Goal: Transaction & Acquisition: Book appointment/travel/reservation

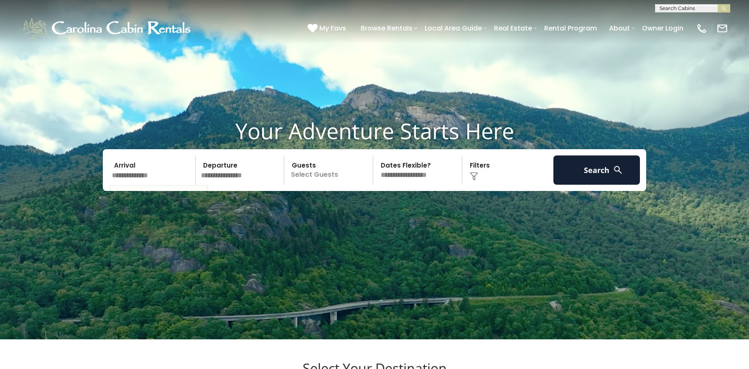
click at [156, 174] on input "text" at bounding box center [152, 169] width 86 height 29
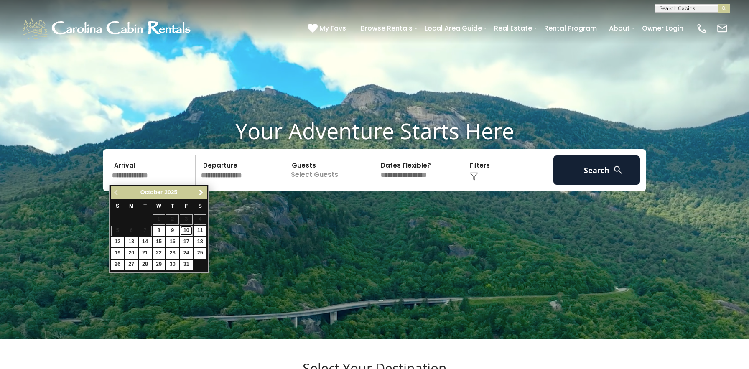
click at [188, 230] on link "10" at bounding box center [186, 231] width 13 height 10
type input "********"
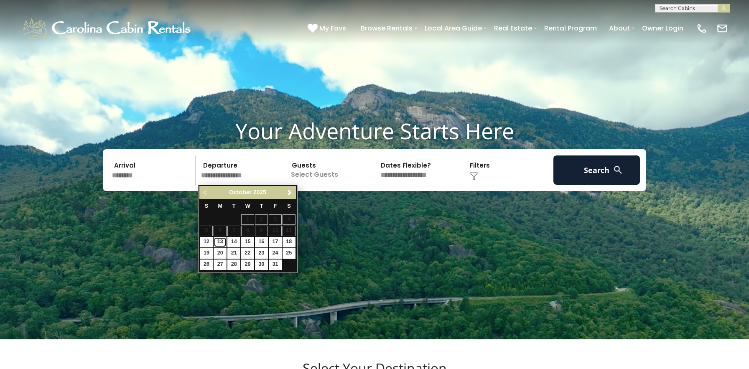
click at [219, 243] on link "13" at bounding box center [219, 242] width 13 height 10
type input "********"
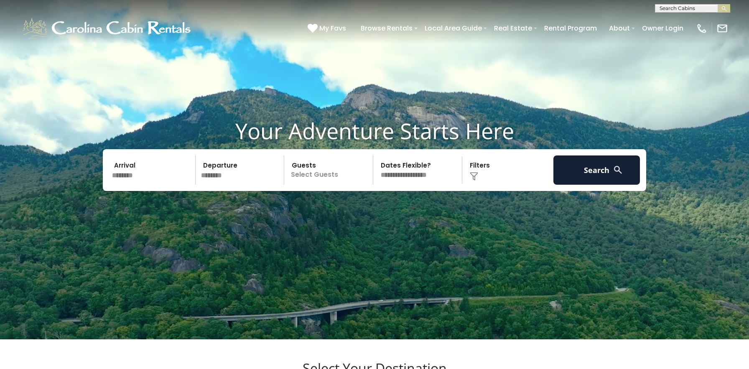
click at [308, 171] on p "Select Guests" at bounding box center [330, 169] width 86 height 29
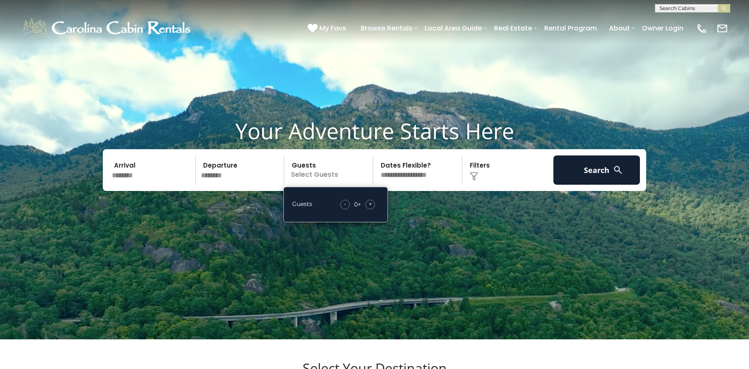
click at [371, 201] on span "+" at bounding box center [369, 204] width 3 height 8
click at [478, 159] on div "Click to Choose" at bounding box center [508, 169] width 86 height 29
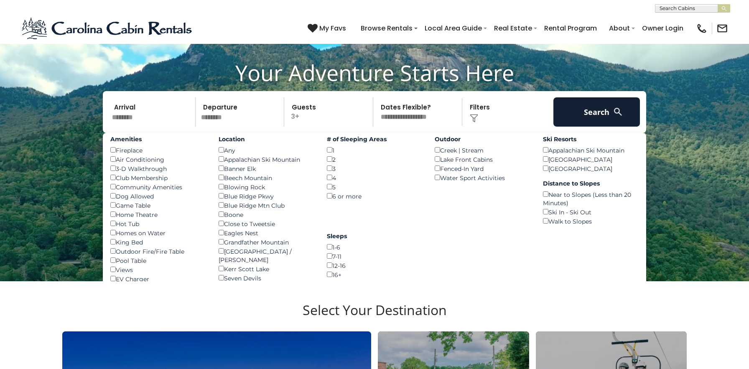
scroll to position [87, 0]
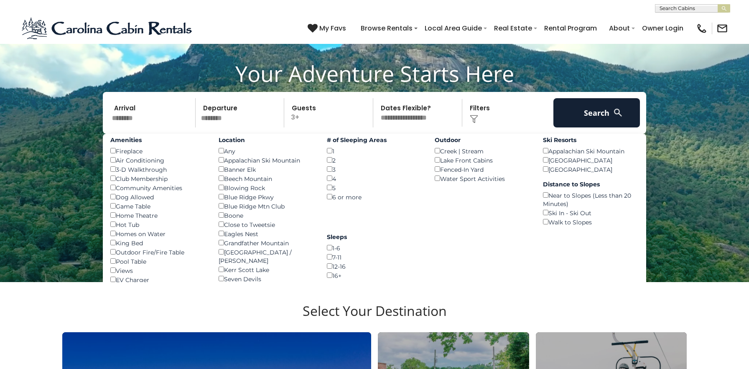
click at [338, 112] on p "3+" at bounding box center [330, 112] width 86 height 29
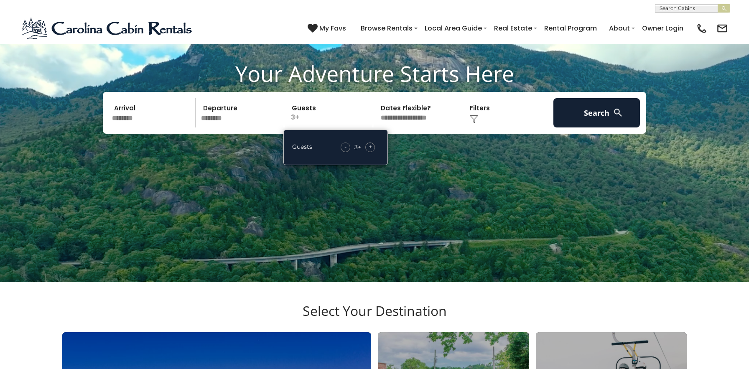
click at [375, 147] on div "- 3 + +" at bounding box center [357, 147] width 43 height 10
click at [371, 147] on span "+" at bounding box center [369, 146] width 3 height 8
click at [408, 111] on select "**********" at bounding box center [419, 112] width 86 height 29
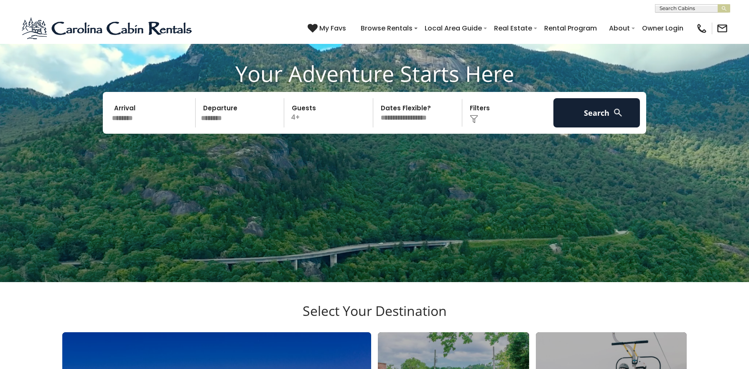
click at [474, 107] on div "Click to Choose" at bounding box center [508, 112] width 86 height 29
click at [476, 116] on img at bounding box center [474, 119] width 8 height 8
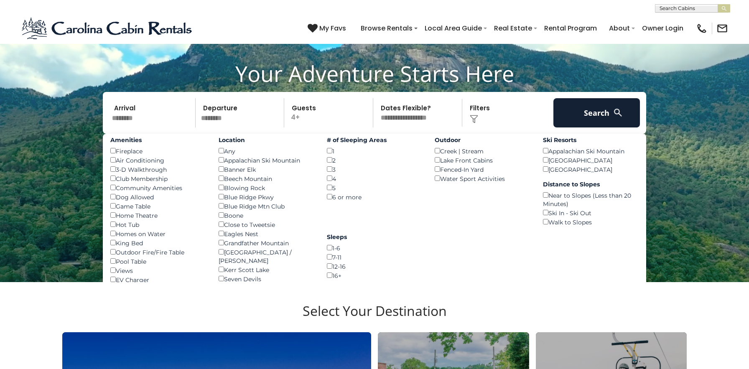
click at [221, 183] on div "Blowing Rock ()" at bounding box center [266, 187] width 96 height 9
click at [221, 182] on div "Beech Mountain ()" at bounding box center [266, 178] width 96 height 9
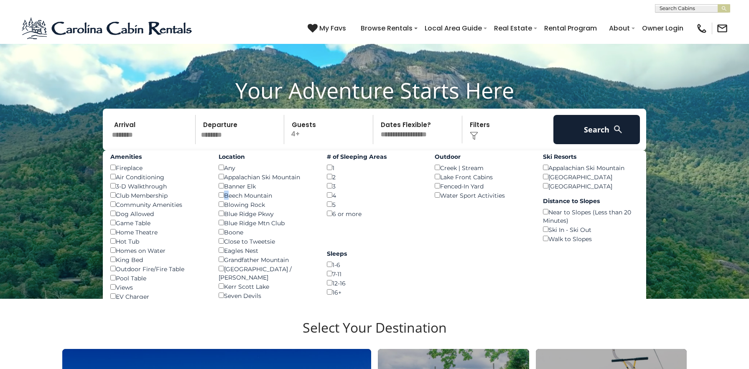
scroll to position [52, 0]
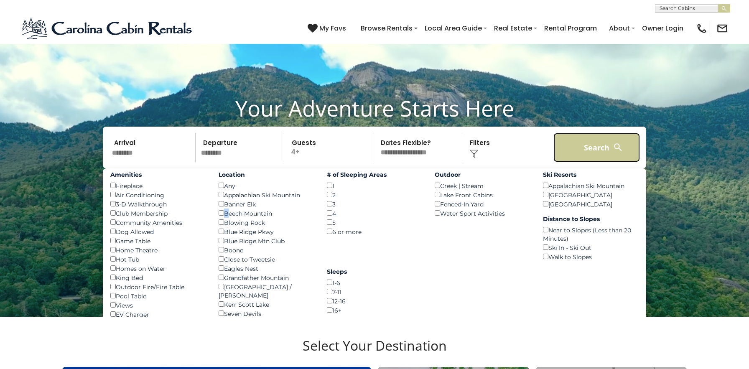
click at [584, 146] on button "Search" at bounding box center [596, 147] width 86 height 29
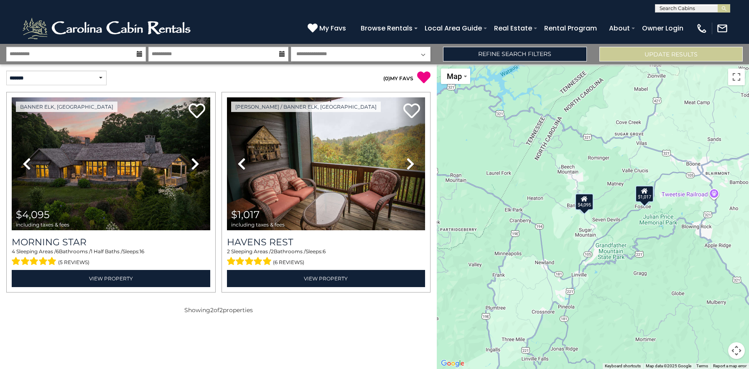
drag, startPoint x: 602, startPoint y: 215, endPoint x: 542, endPoint y: 195, distance: 63.5
click at [542, 195] on div "$4,095 $1,017" at bounding box center [593, 216] width 312 height 305
click at [141, 53] on icon at bounding box center [140, 54] width 6 height 6
click at [140, 54] on icon at bounding box center [140, 54] width 6 height 6
click at [128, 53] on input "**********" at bounding box center [76, 54] width 140 height 15
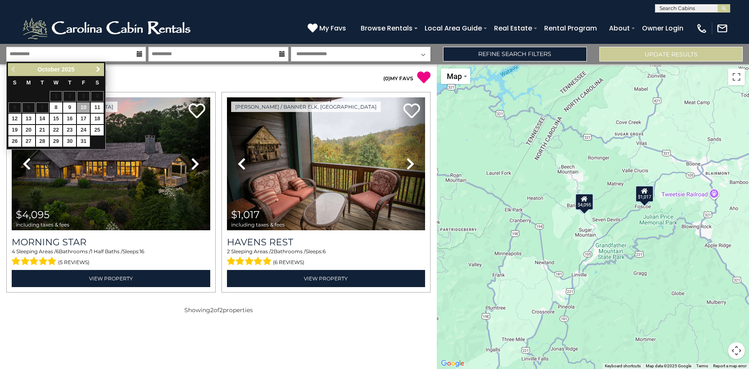
click at [95, 71] on span "Next" at bounding box center [98, 69] width 7 height 7
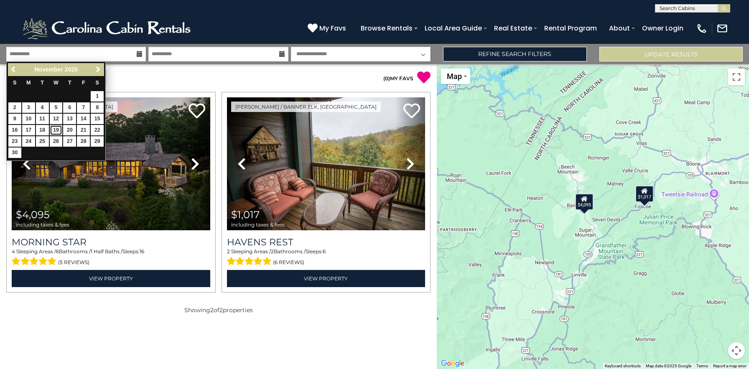
click at [59, 131] on link "19" at bounding box center [56, 130] width 13 height 10
type input "********"
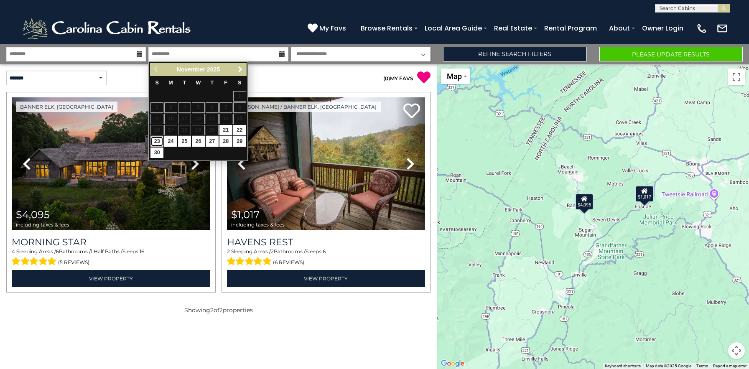
click at [159, 143] on link "23" at bounding box center [156, 141] width 13 height 10
type input "********"
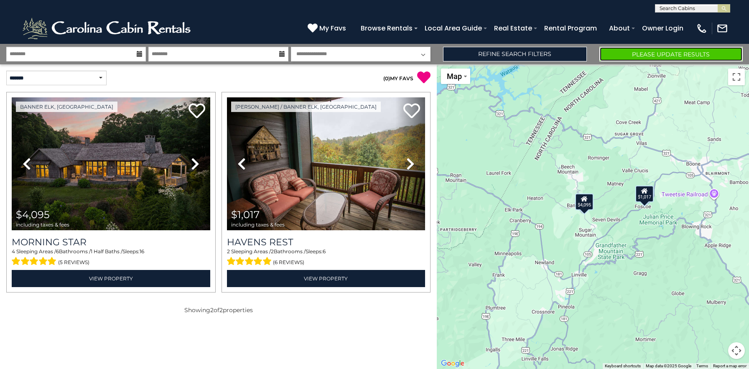
click at [645, 53] on button "Please Update Results" at bounding box center [670, 54] width 143 height 15
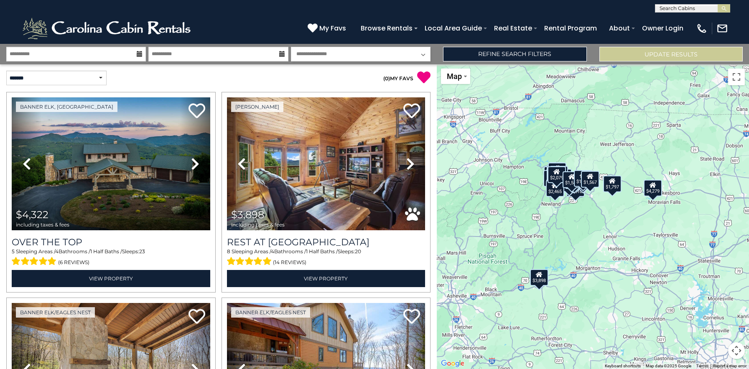
drag, startPoint x: 636, startPoint y: 245, endPoint x: 590, endPoint y: 245, distance: 46.0
click at [590, 245] on div "$4,322 $3,898 $2,414 $2,734 $2,471 $1,797 $2,363 $4,279 $1,997 $1,362 $923 $1,5…" at bounding box center [593, 216] width 312 height 305
click at [570, 141] on div "$4,322 $3,898 $2,414 $2,734 $2,471 $1,797 $2,363 $4,279 $1,997 $1,362 $923 $1,5…" at bounding box center [593, 216] width 312 height 305
click at [457, 76] on span "Map" at bounding box center [454, 76] width 15 height 9
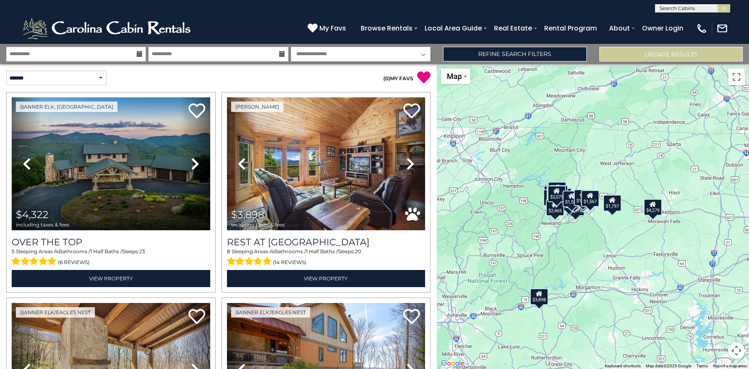
drag, startPoint x: 573, startPoint y: 208, endPoint x: 573, endPoint y: 229, distance: 20.5
click at [573, 229] on div "$4,322 $3,898 $2,414 $2,734 $2,471 $1,797 $2,363 $4,279 $1,997 $1,362 $923 $1,5…" at bounding box center [593, 216] width 312 height 305
click at [116, 55] on input "**********" at bounding box center [76, 54] width 140 height 15
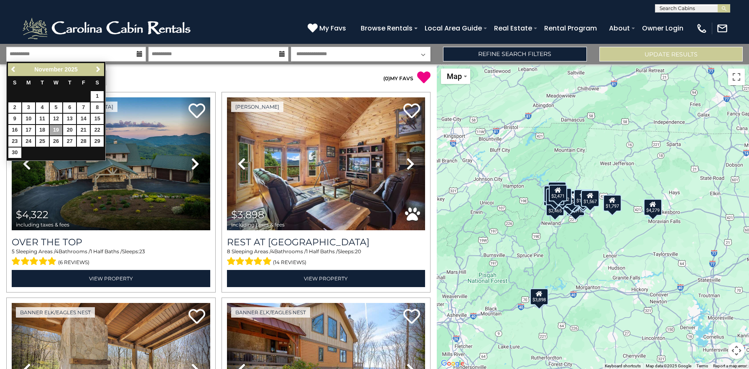
click at [312, 71] on p "( 0 ) MY FAVS" at bounding box center [324, 78] width 212 height 14
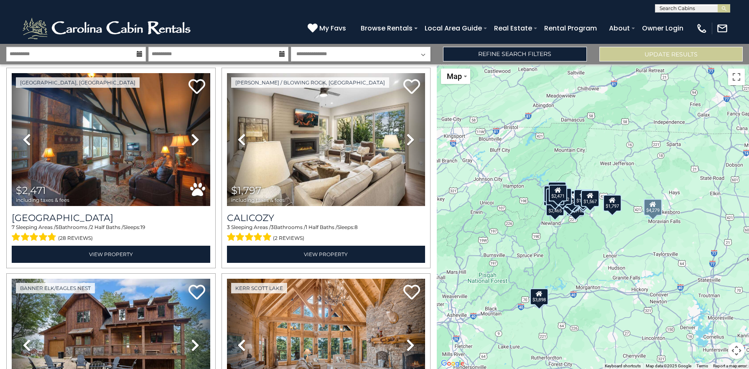
scroll to position [435, 0]
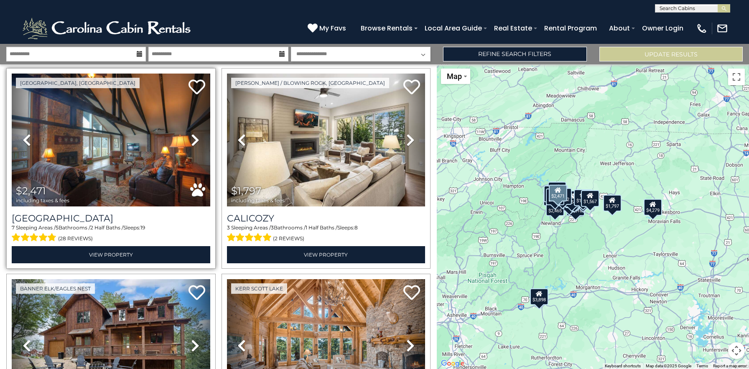
click at [199, 191] on icon at bounding box center [197, 190] width 15 height 15
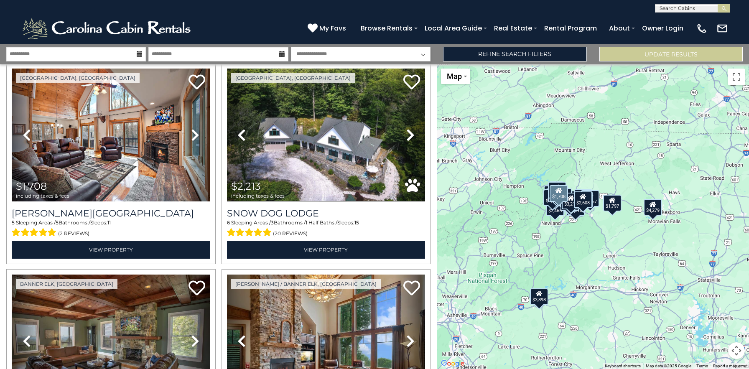
scroll to position [2292, 0]
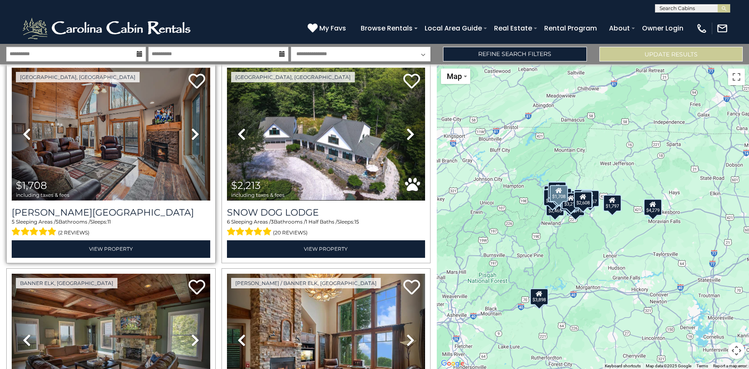
click at [152, 162] on img at bounding box center [111, 134] width 198 height 133
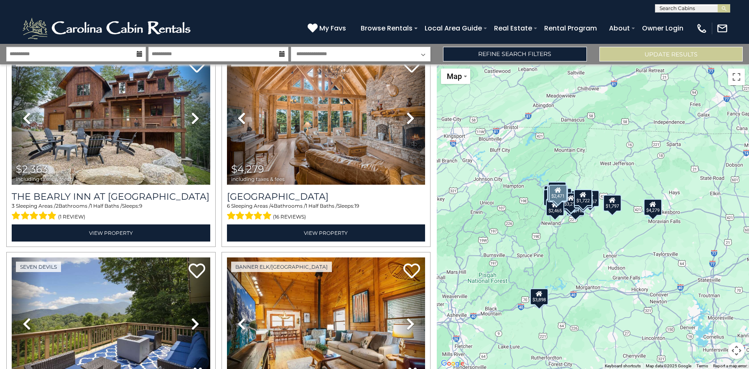
scroll to position [86, 0]
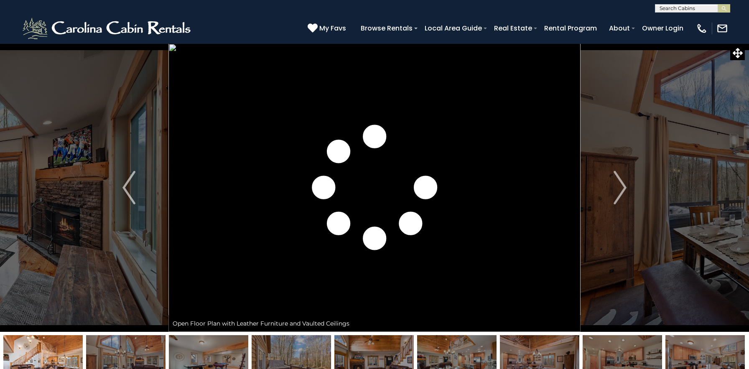
click at [619, 187] on img "Next" at bounding box center [619, 187] width 13 height 33
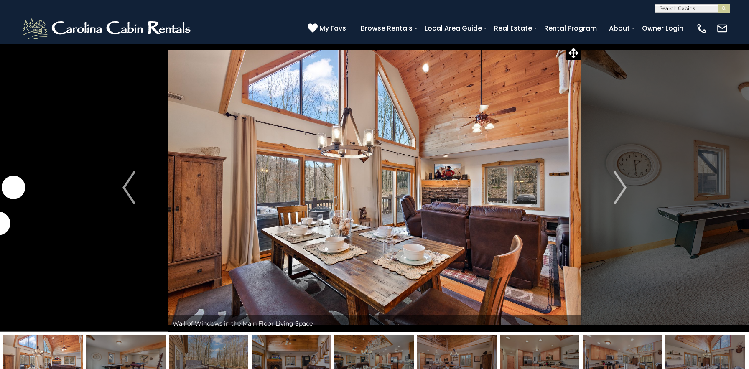
click at [619, 187] on img "Next" at bounding box center [619, 187] width 13 height 33
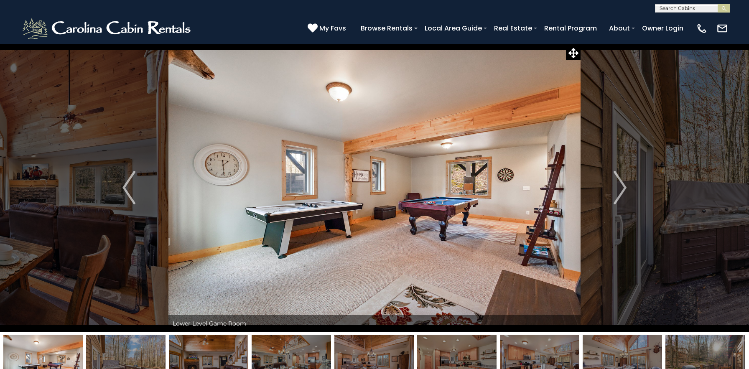
click at [619, 187] on img "Next" at bounding box center [619, 187] width 13 height 33
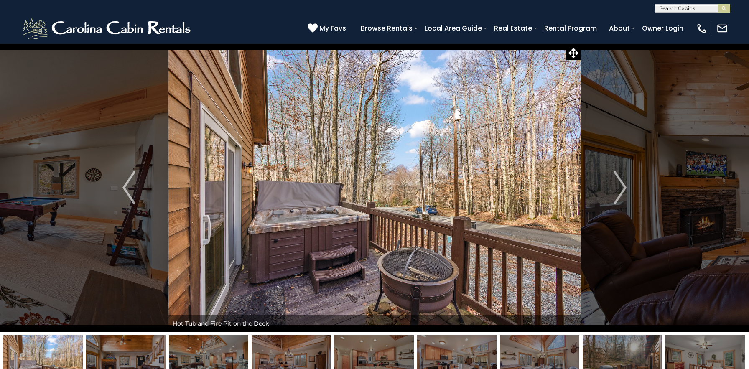
click at [619, 187] on img "Next" at bounding box center [619, 187] width 13 height 33
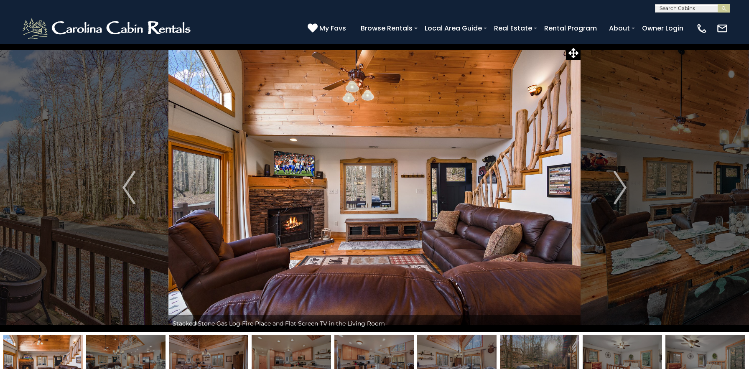
click at [619, 187] on img "Next" at bounding box center [619, 187] width 13 height 33
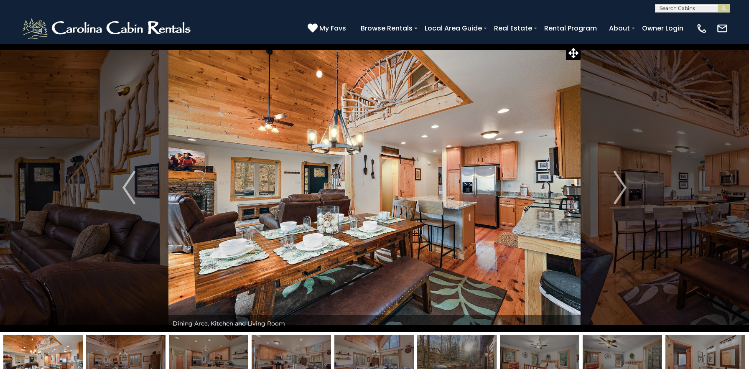
click at [619, 187] on img "Next" at bounding box center [619, 187] width 13 height 33
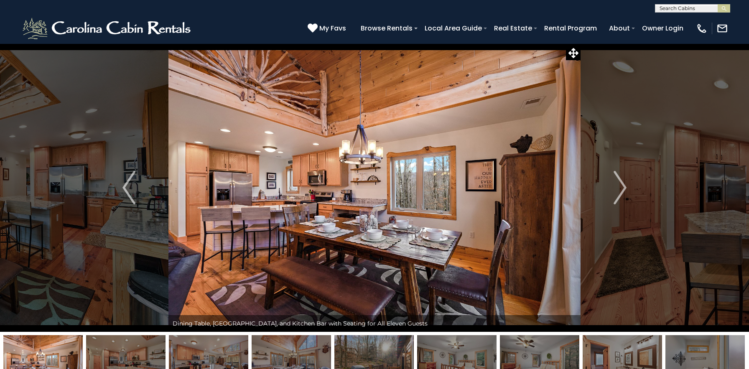
click at [619, 187] on img "Next" at bounding box center [619, 187] width 13 height 33
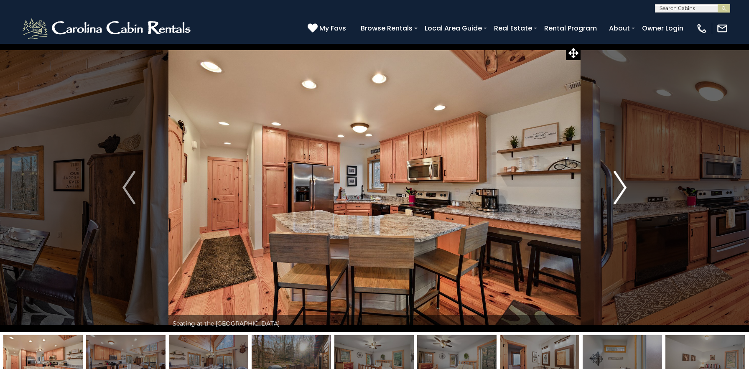
click at [625, 183] on img "Next" at bounding box center [619, 187] width 13 height 33
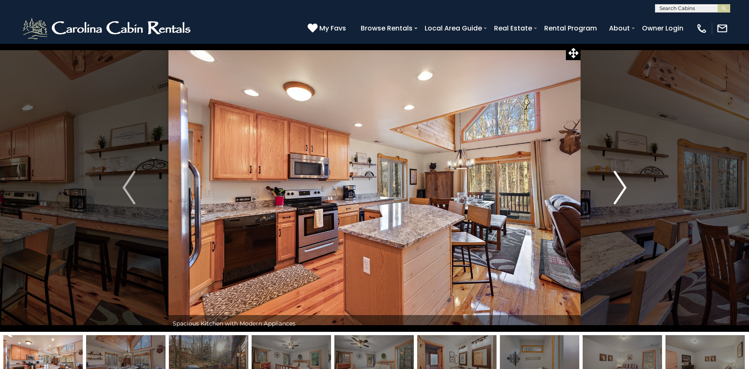
click at [625, 183] on img "Next" at bounding box center [619, 187] width 13 height 33
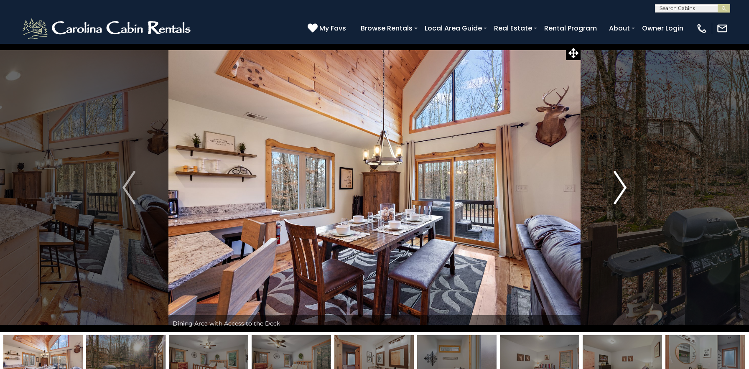
click at [625, 183] on img "Next" at bounding box center [619, 187] width 13 height 33
